Goal: Task Accomplishment & Management: Manage account settings

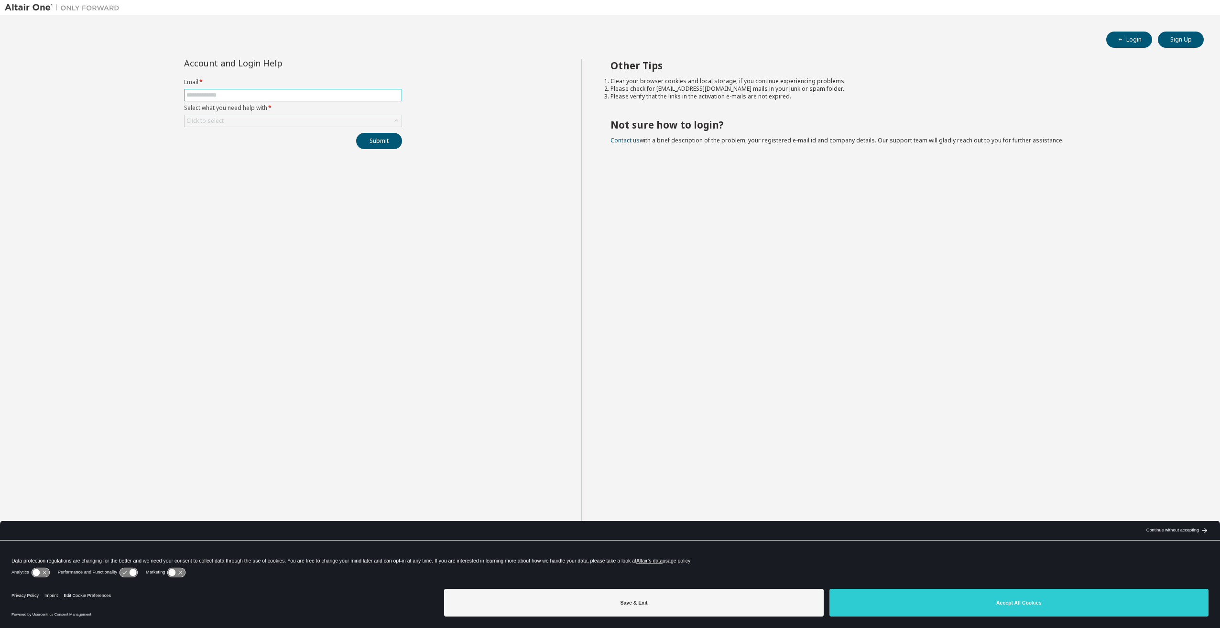
click at [259, 97] on input "text" at bounding box center [292, 95] width 213 height 8
type input "**********"
click at [251, 117] on div "Click to select" at bounding box center [292, 120] width 217 height 11
click at [251, 147] on li "I forgot my password" at bounding box center [292, 147] width 215 height 12
click at [398, 147] on button "Submit" at bounding box center [379, 141] width 46 height 16
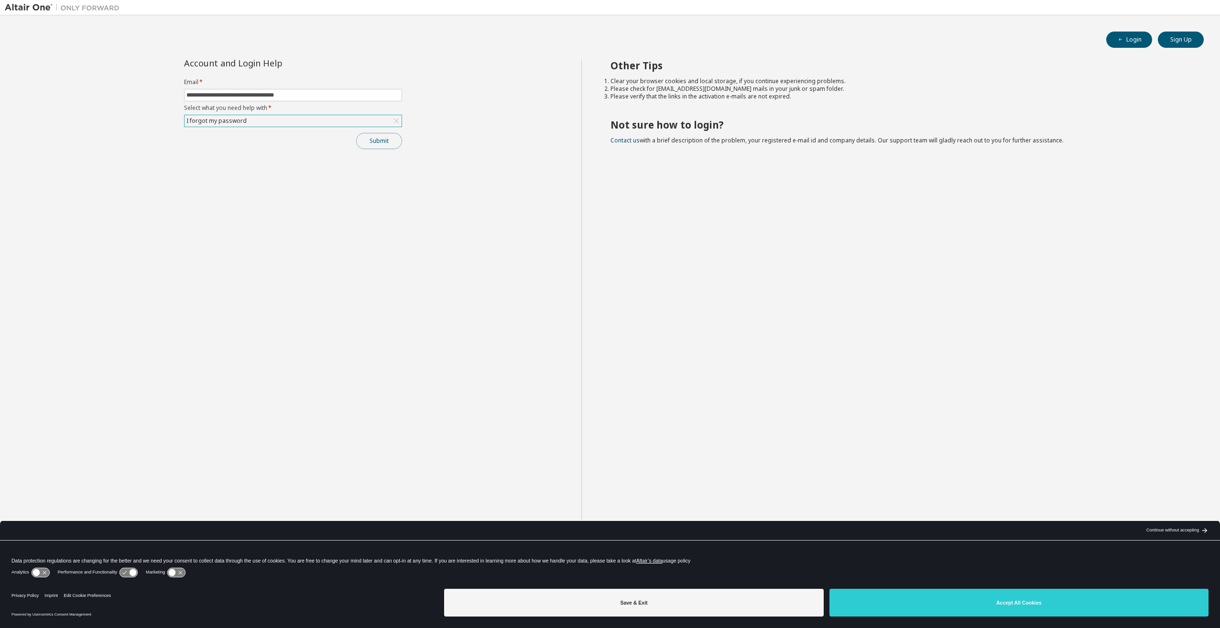
click at [390, 145] on button "Submit" at bounding box center [379, 141] width 46 height 16
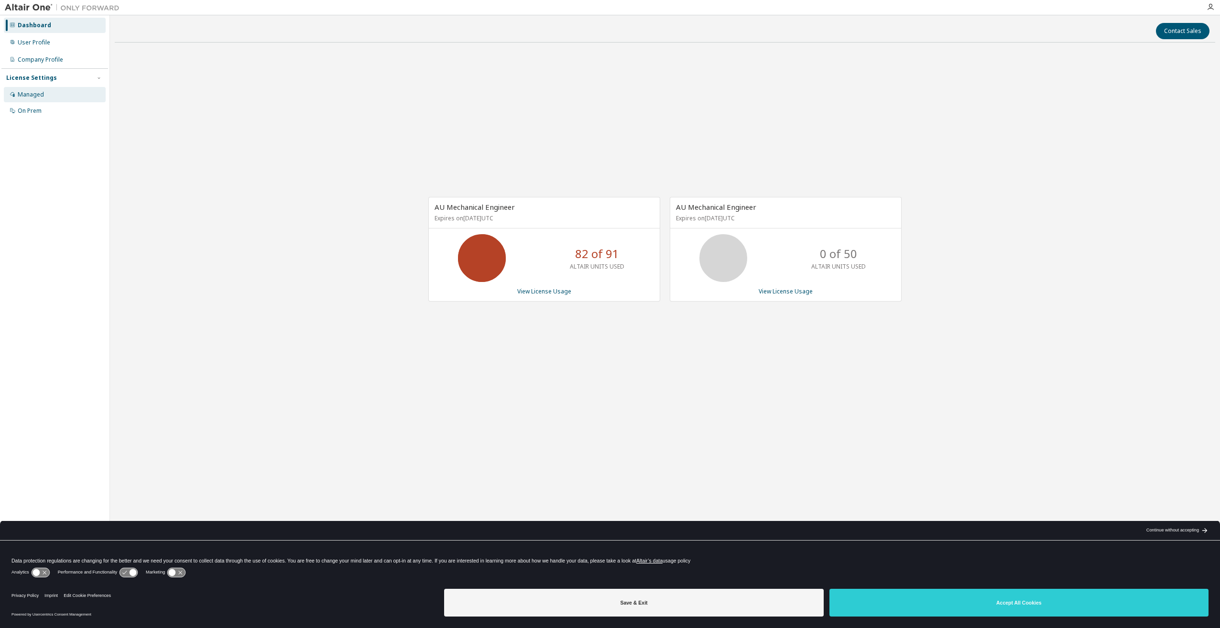
click at [46, 96] on div "Managed" at bounding box center [55, 94] width 102 height 15
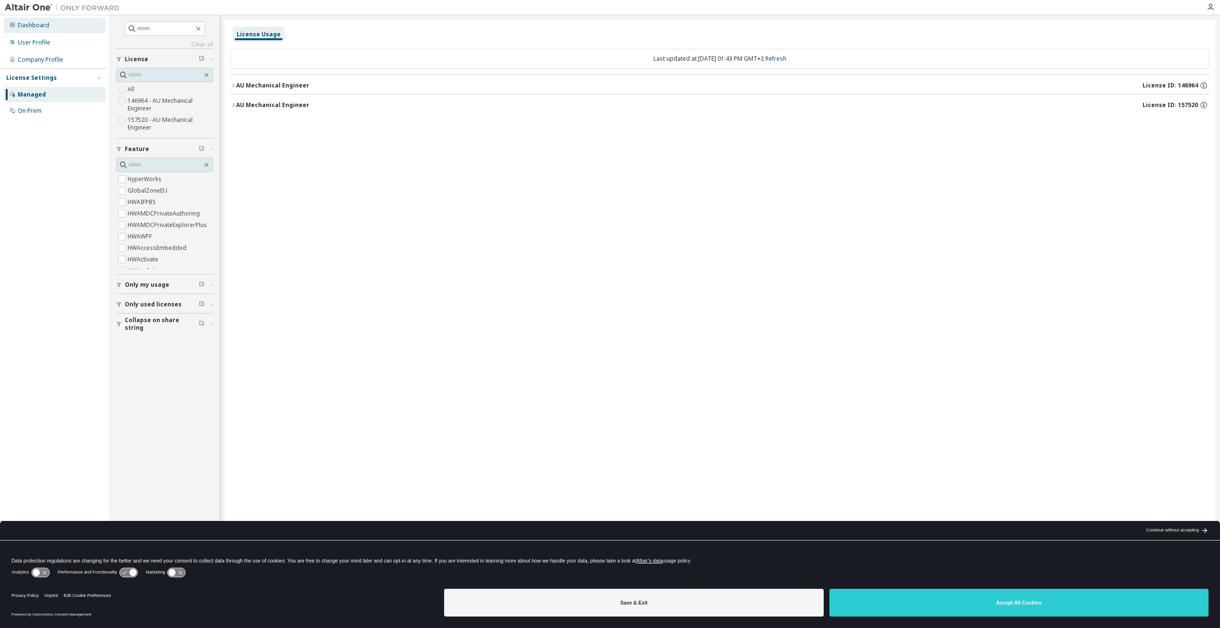
click at [32, 31] on div "Dashboard" at bounding box center [55, 25] width 102 height 15
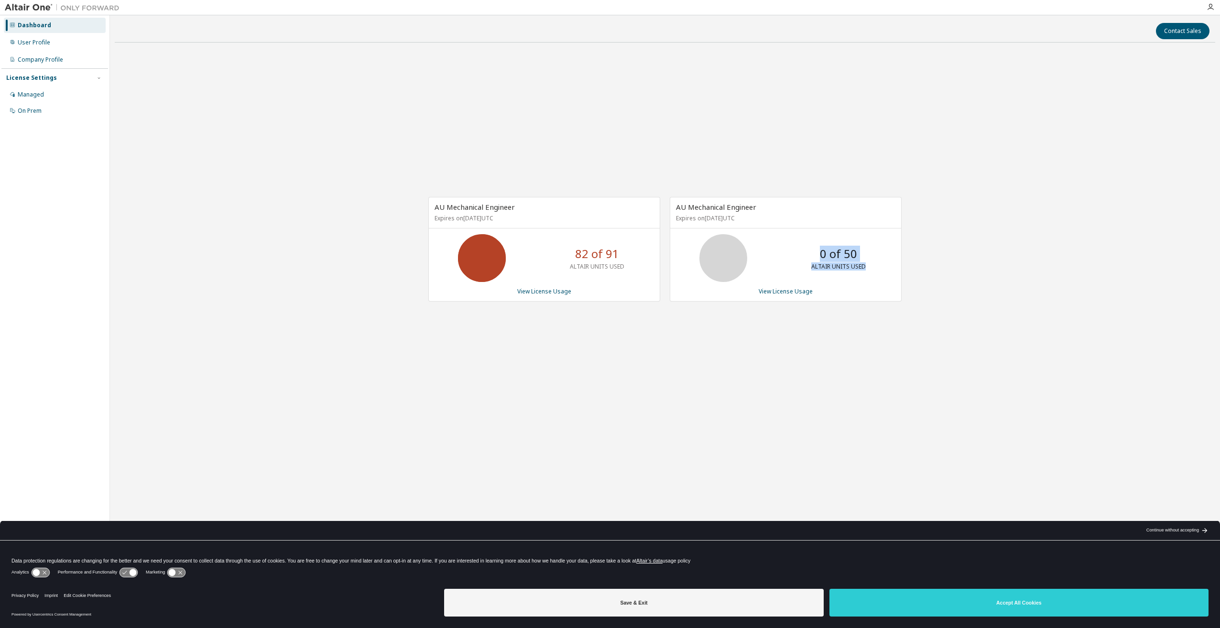
click at [868, 281] on div "0 of 50 ALTAIR UNITS USED" at bounding box center [838, 258] width 76 height 48
drag, startPoint x: 868, startPoint y: 281, endPoint x: 942, endPoint y: 253, distance: 79.1
click at [942, 253] on div "AU Mechanical Engineer Expires on July 1, 2026 UTC 82 of 91 ALTAIR UNITS USED V…" at bounding box center [665, 254] width 1100 height 408
